Goal: Task Accomplishment & Management: Complete application form

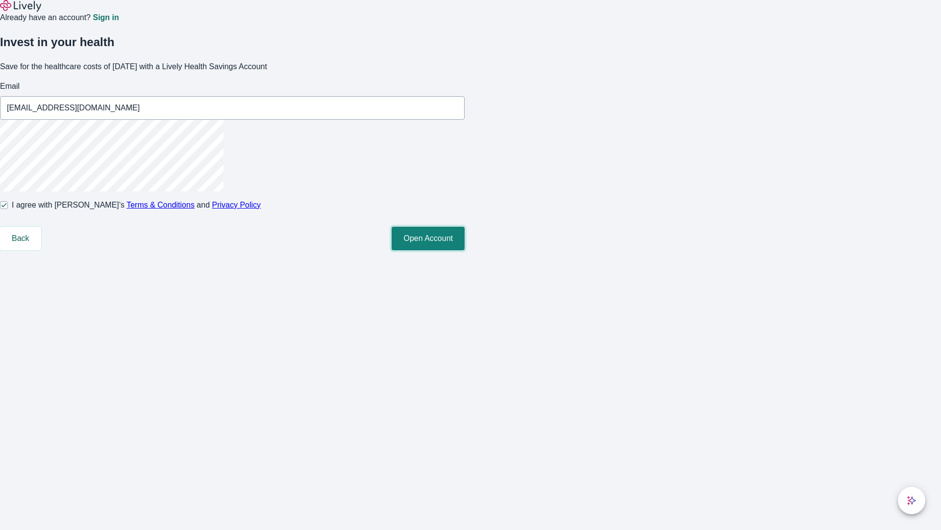
click at [465, 250] on button "Open Account" at bounding box center [428, 239] width 73 height 24
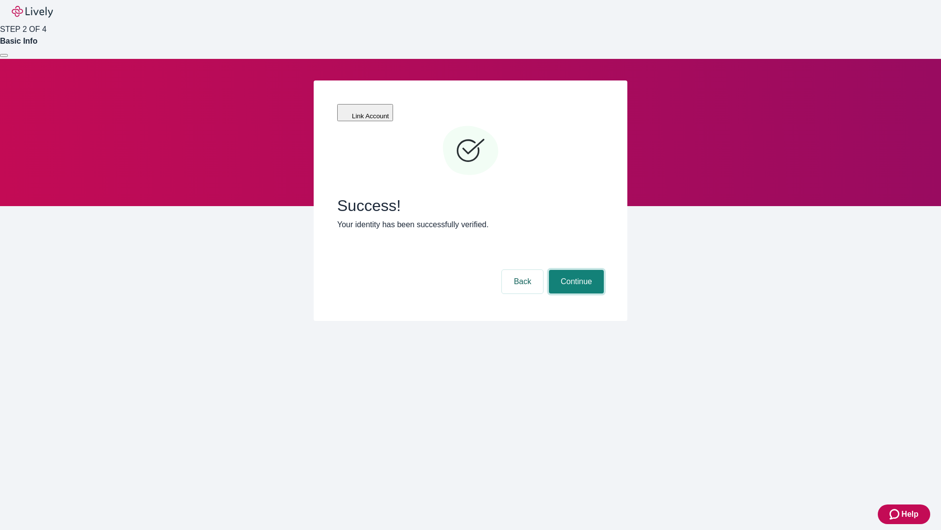
click at [575, 270] on button "Continue" at bounding box center [576, 282] width 55 height 24
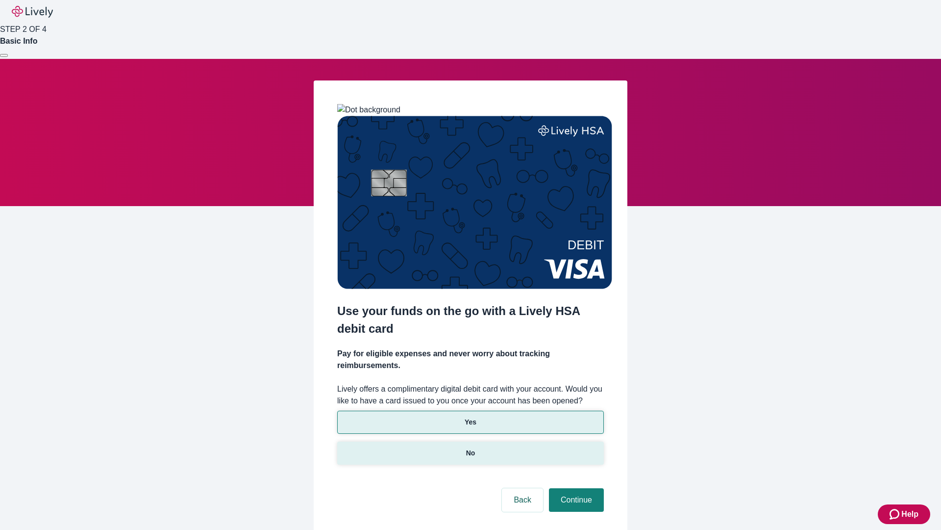
click at [470, 448] on p "No" at bounding box center [470, 453] width 9 height 10
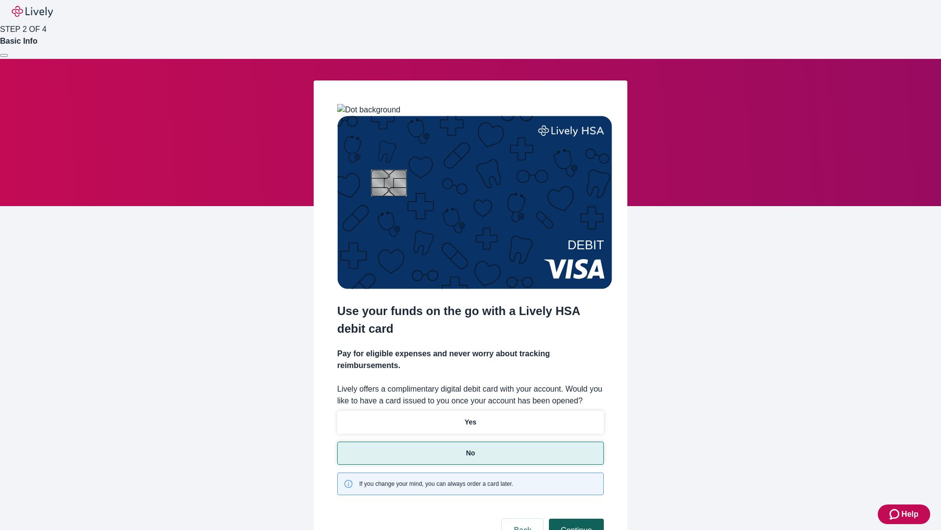
click at [575, 518] on button "Continue" at bounding box center [576, 530] width 55 height 24
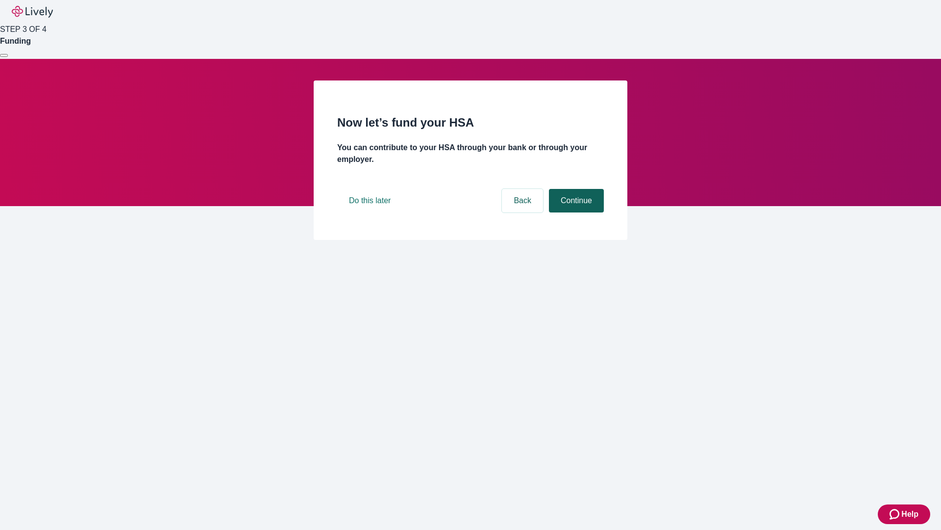
click at [575, 212] on button "Continue" at bounding box center [576, 201] width 55 height 24
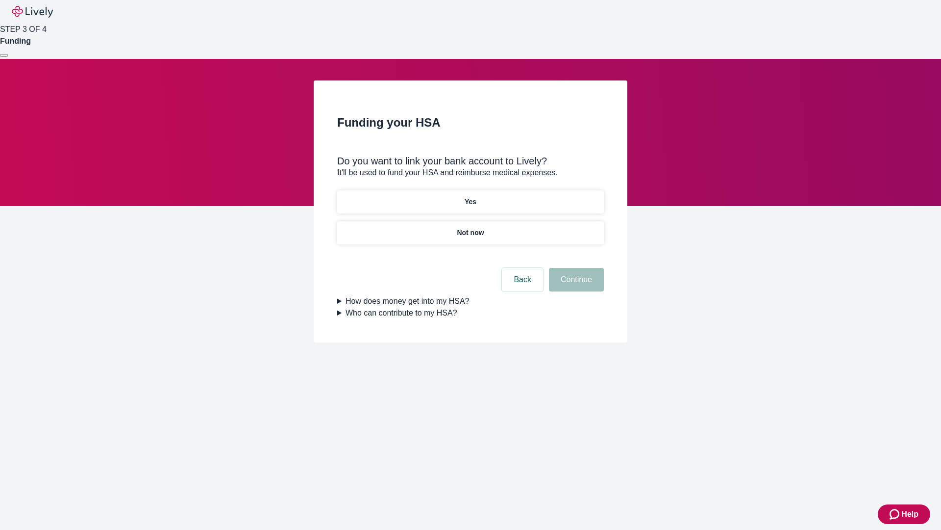
click at [470, 197] on p "Yes" at bounding box center [471, 202] width 12 height 10
click at [575, 268] on button "Continue" at bounding box center [576, 280] width 55 height 24
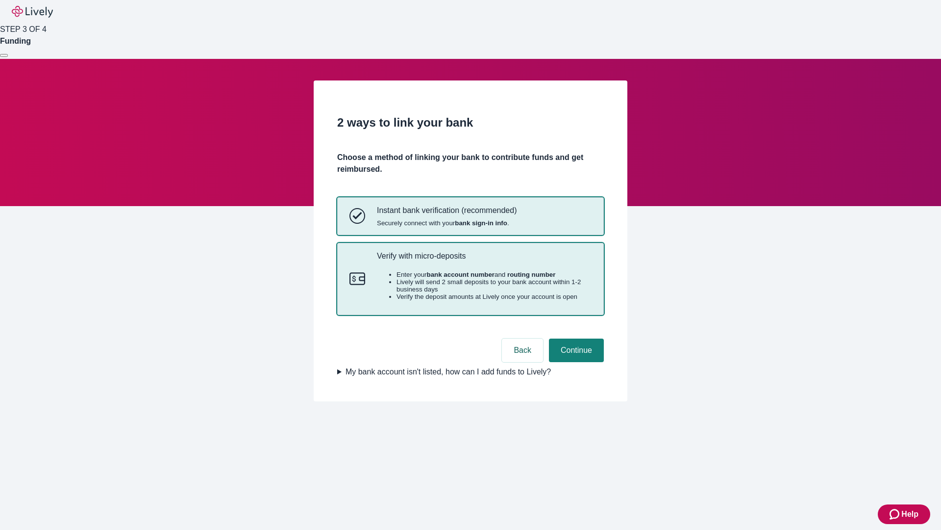
click at [484, 260] on p "Verify with micro-deposits" at bounding box center [484, 255] width 215 height 9
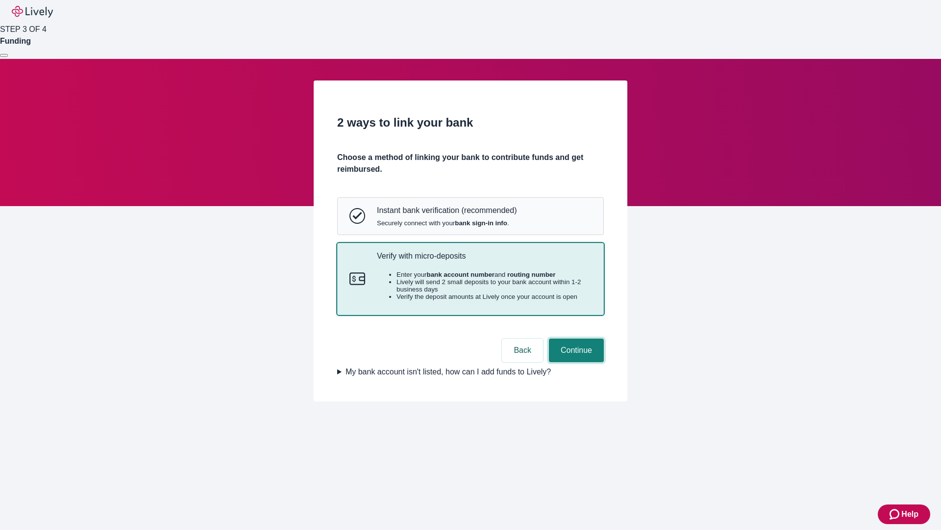
click at [575, 362] on button "Continue" at bounding box center [576, 350] width 55 height 24
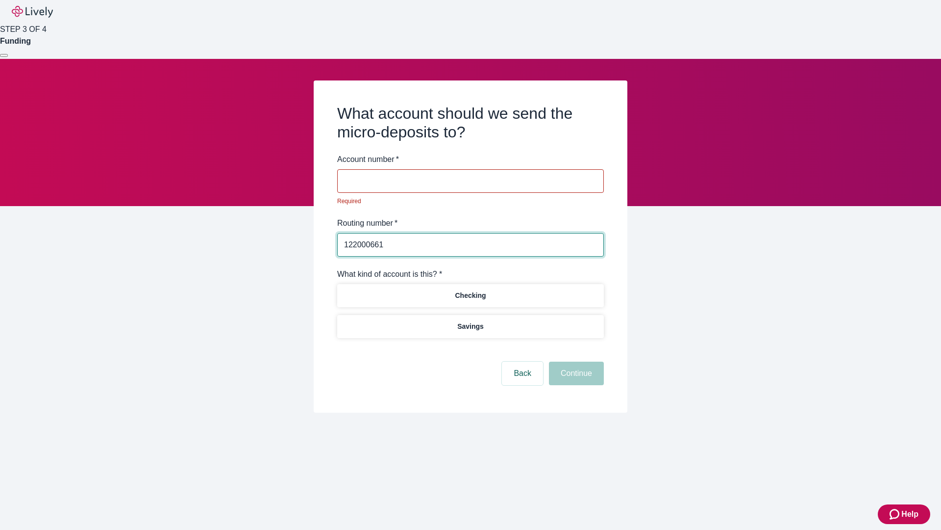
type input "122000661"
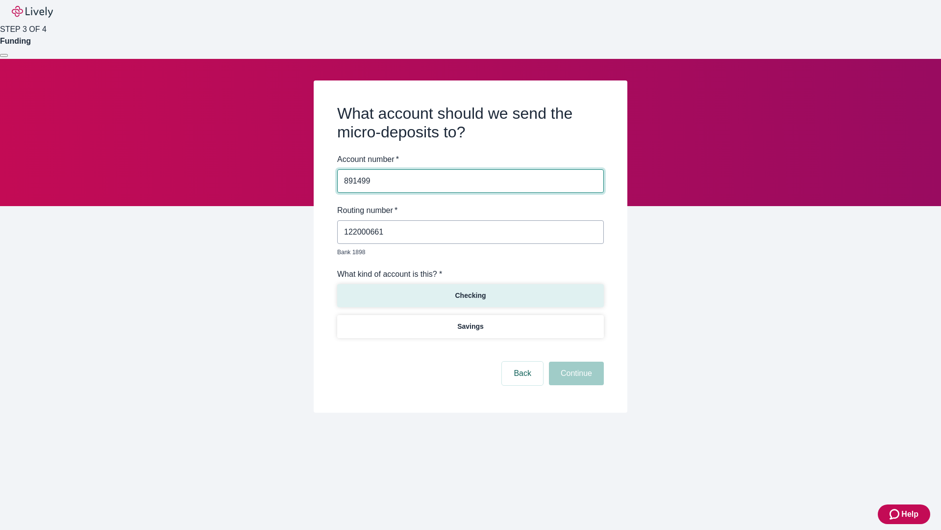
type input "891499"
click at [470, 290] on p "Checking" at bounding box center [470, 295] width 31 height 10
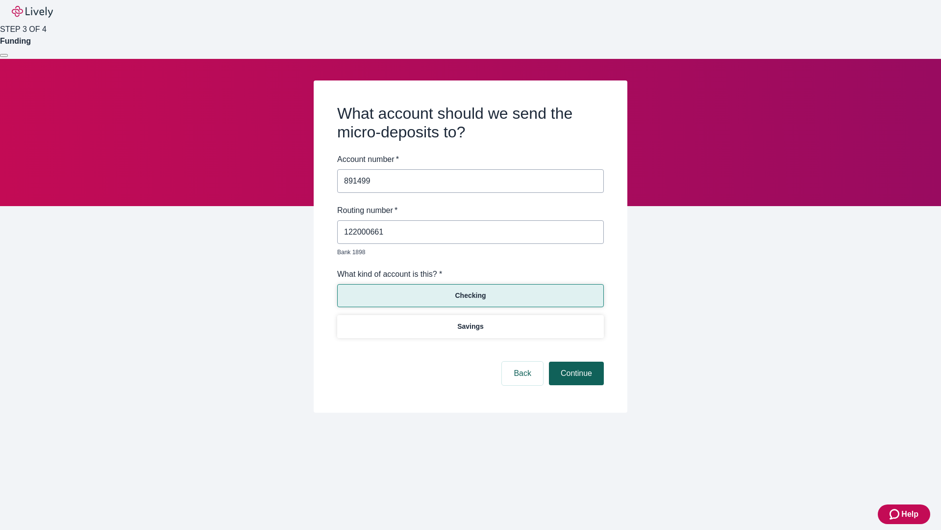
click at [575, 362] on button "Continue" at bounding box center [576, 373] width 55 height 24
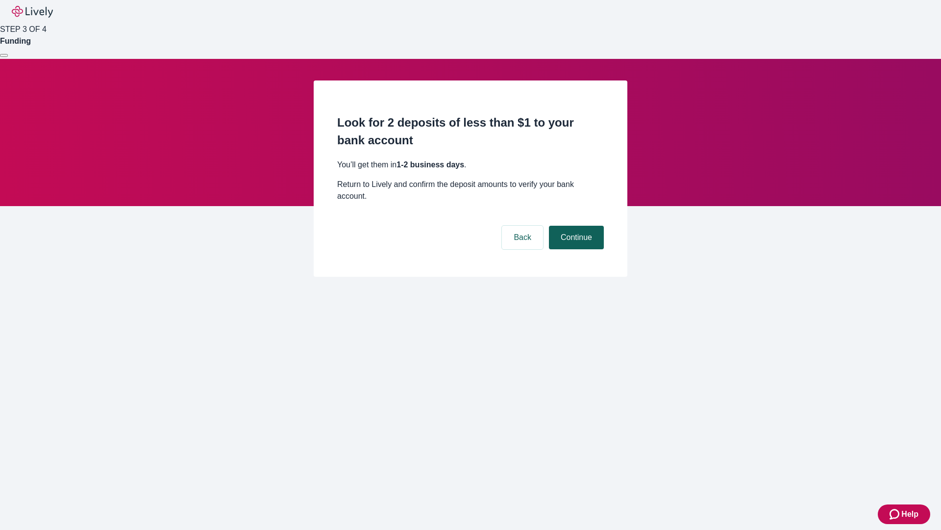
click at [575, 226] on button "Continue" at bounding box center [576, 238] width 55 height 24
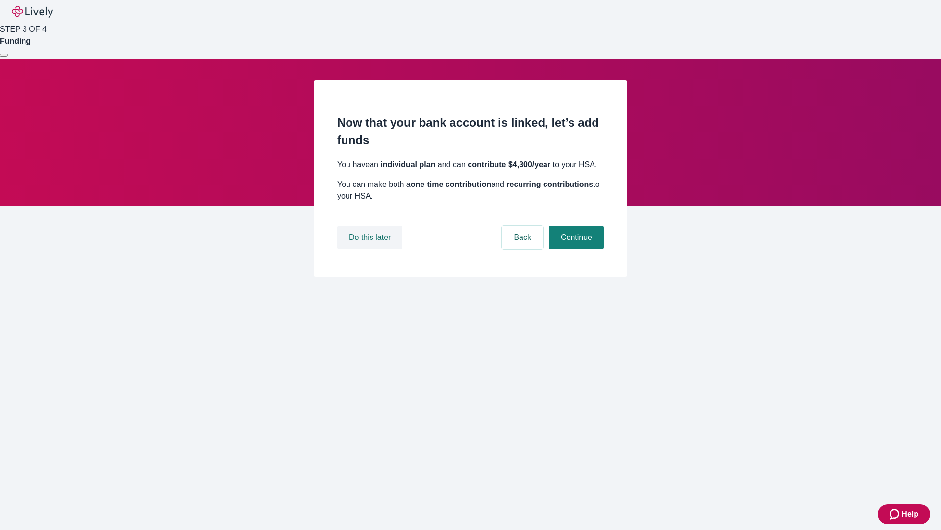
click at [371, 249] on button "Do this later" at bounding box center [369, 238] width 65 height 24
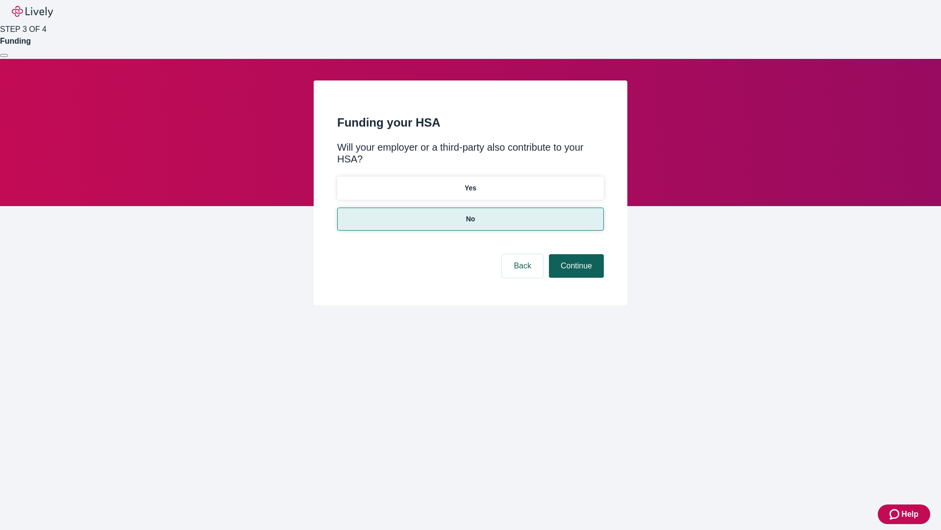
click at [575, 254] on button "Continue" at bounding box center [576, 266] width 55 height 24
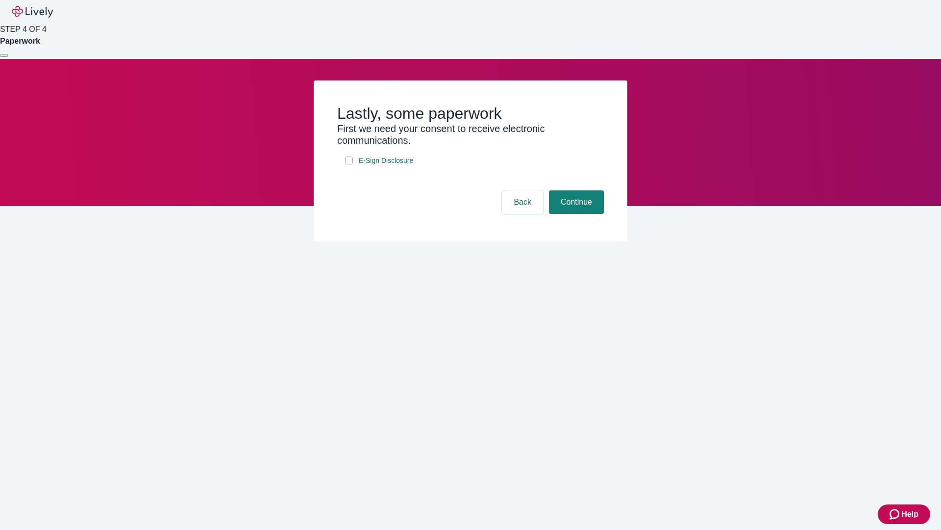
click at [349, 164] on input "E-Sign Disclosure" at bounding box center [349, 160] width 8 height 8
checkbox input "true"
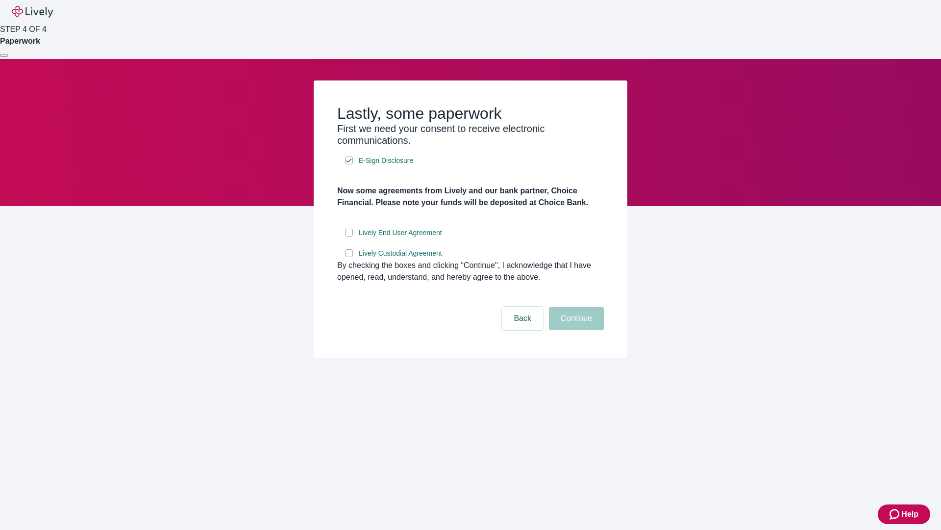
click at [349, 236] on input "Lively End User Agreement" at bounding box center [349, 232] width 8 height 8
checkbox input "true"
click at [349, 257] on input "Lively Custodial Agreement" at bounding box center [349, 253] width 8 height 8
checkbox input "true"
click at [575, 330] on button "Continue" at bounding box center [576, 318] width 55 height 24
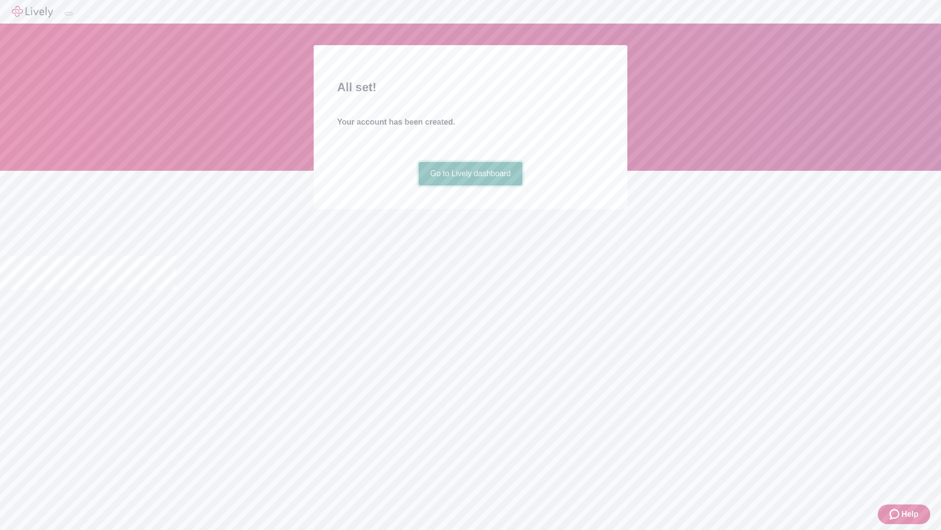
click at [470, 185] on link "Go to Lively dashboard" at bounding box center [471, 174] width 104 height 24
